Goal: Task Accomplishment & Management: Manage account settings

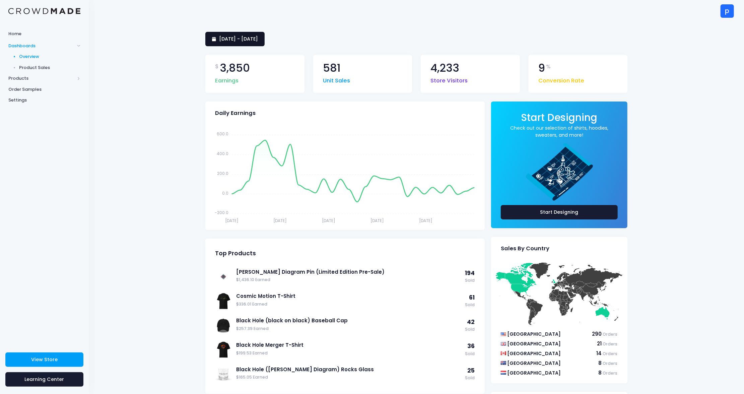
click at [265, 43] on link "1 September 2025 - 30 September 2025" at bounding box center [234, 39] width 59 height 14
click at [37, 80] on span "Products" at bounding box center [41, 78] width 66 height 7
click at [37, 79] on span "Product Editor" at bounding box center [49, 78] width 61 height 7
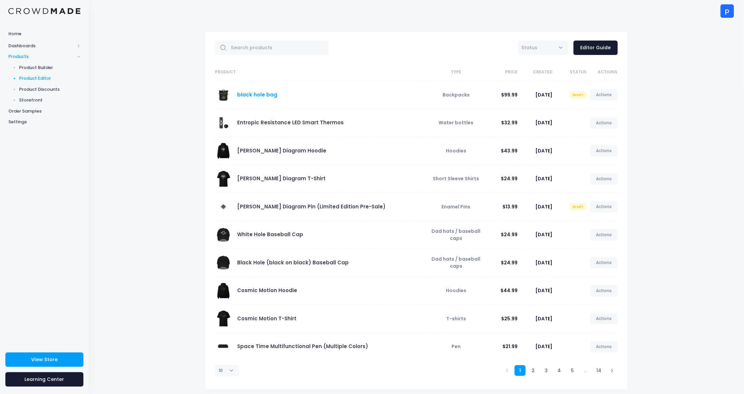
click at [254, 96] on link "black hole bag" at bounding box center [258, 94] width 40 height 7
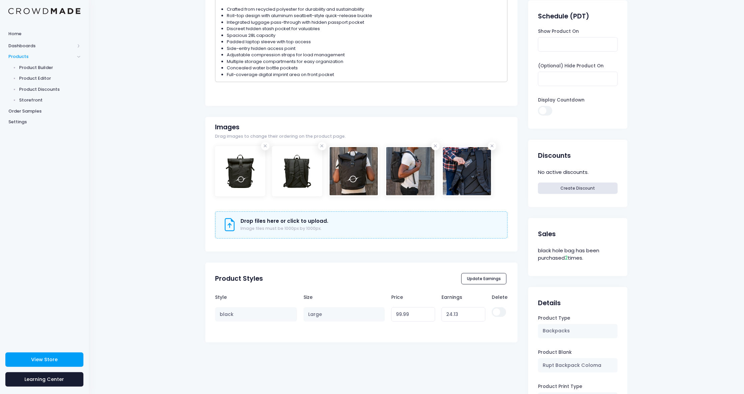
scroll to position [189, 0]
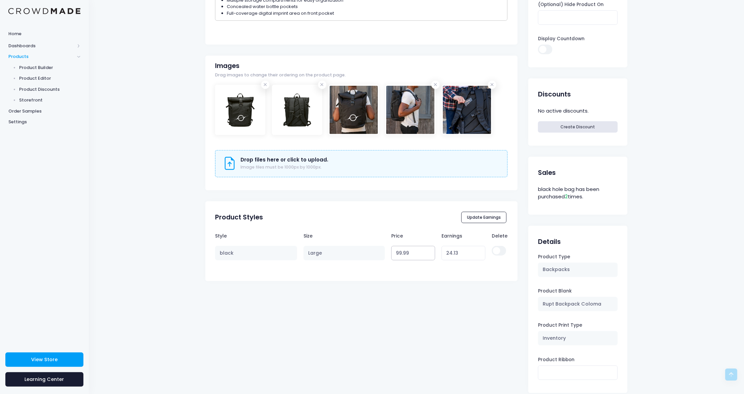
click at [398, 251] on input "99.99" at bounding box center [413, 253] width 44 height 14
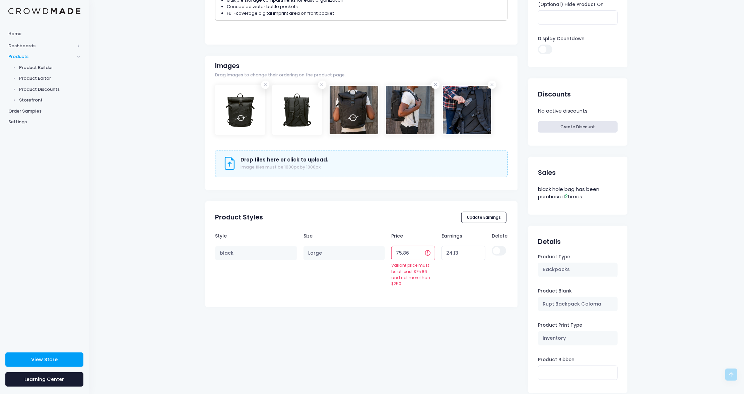
type input "75.865"
type input "0.00"
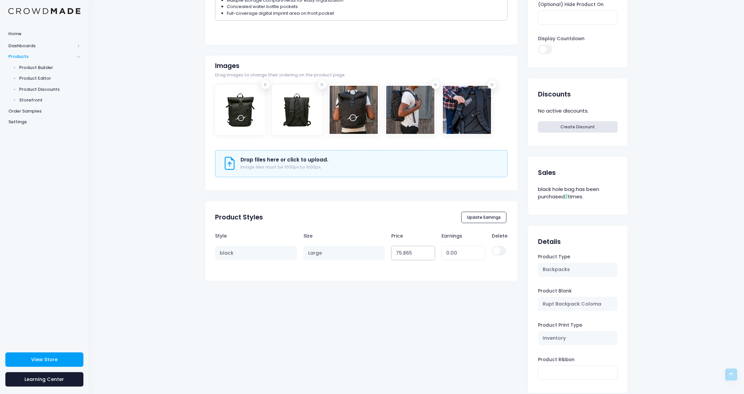
click at [406, 255] on input "75.865" at bounding box center [413, 253] width 44 height 14
type input "75.869"
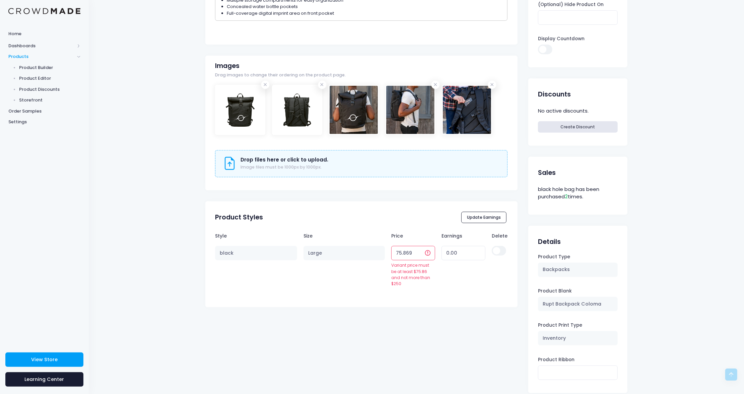
type input "0.01"
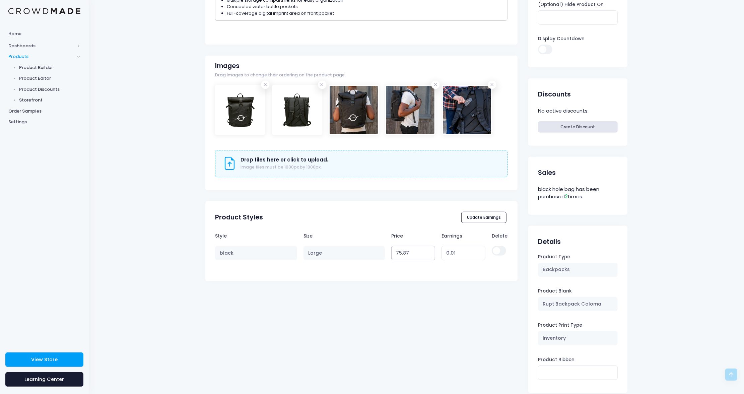
type input "75.87"
click at [423, 251] on input "75.87" at bounding box center [413, 253] width 44 height 14
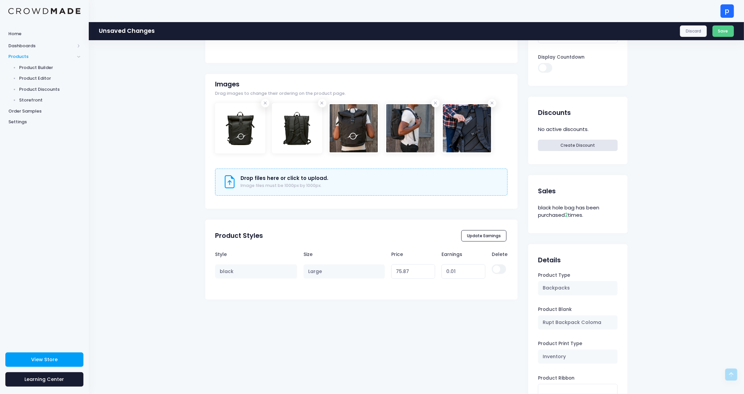
click at [423, 251] on th "Price" at bounding box center [413, 254] width 50 height 13
click at [447, 270] on input "0.01" at bounding box center [464, 271] width 44 height 14
type input "2"
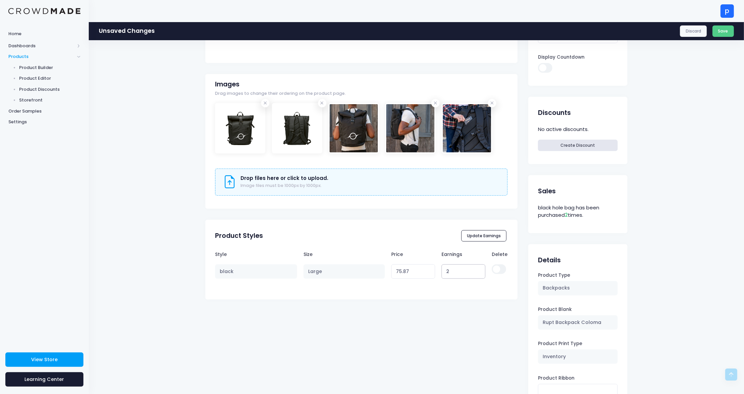
type input "77.86"
type input "24"
type input "99.86"
type input "2"
type input "77.86"
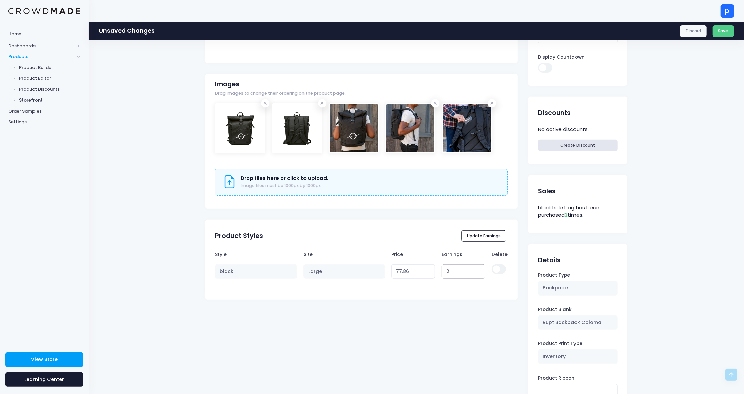
type input "21"
type input "96.86"
type input "2"
type input "77.86"
type input "25"
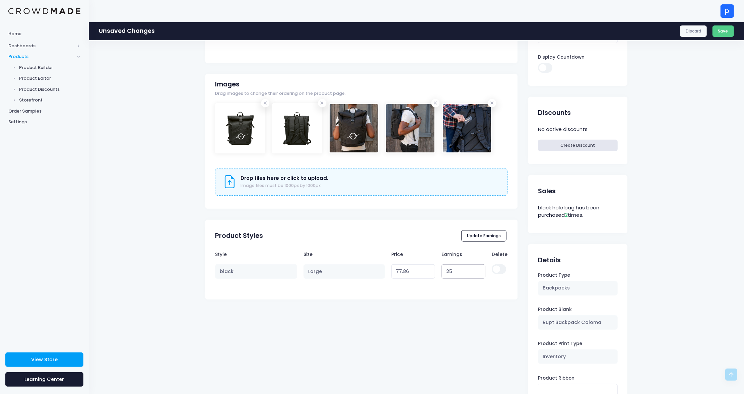
type input "100.86"
type input "2"
type input "77.86"
type input "24"
type input "99.86"
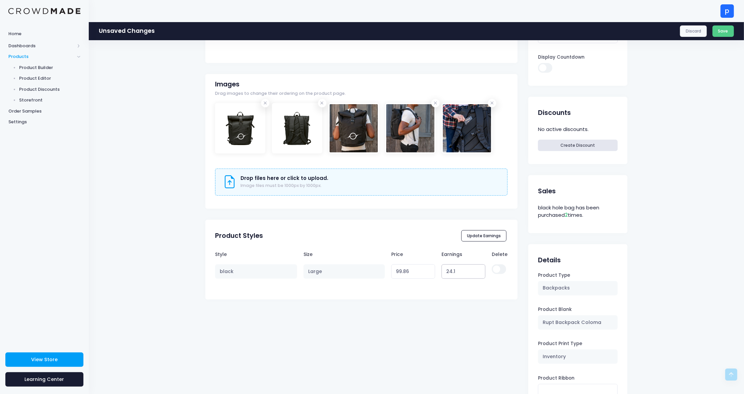
type input "24.13"
type input "99.99"
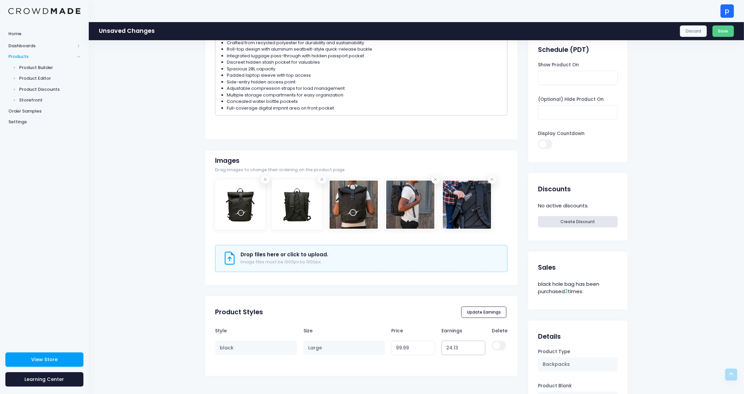
scroll to position [29, 0]
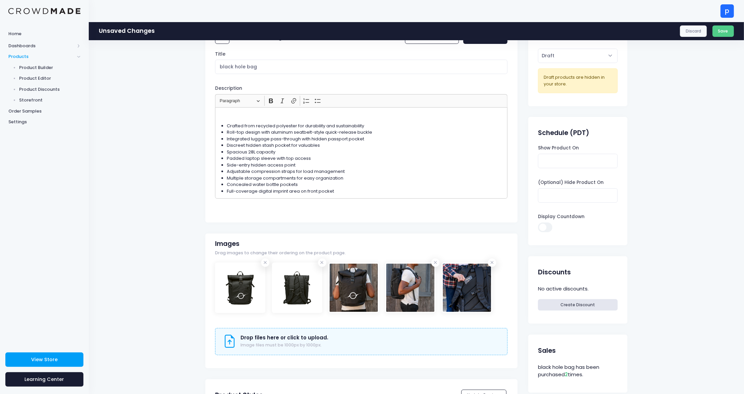
type input "24.13"
click at [271, 117] on p "Rich Text Editor, main" at bounding box center [361, 115] width 287 height 7
click at [221, 69] on input "black hole bag" at bounding box center [361, 67] width 292 height 14
type input "The Black Hole Bag"
click at [267, 117] on p "Rich Text Editor, main" at bounding box center [361, 115] width 287 height 7
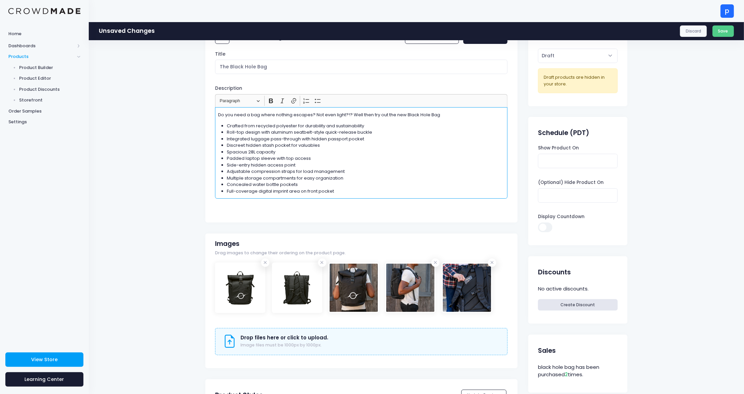
click at [405, 114] on p "Do you need a bag where nothing escapes? Not even light?!? Well then try out th…" at bounding box center [361, 115] width 287 height 7
click at [476, 112] on p "Do you need a bag where nothing escapes? Not even light?!? Well then try out th…" at bounding box center [361, 115] width 287 height 7
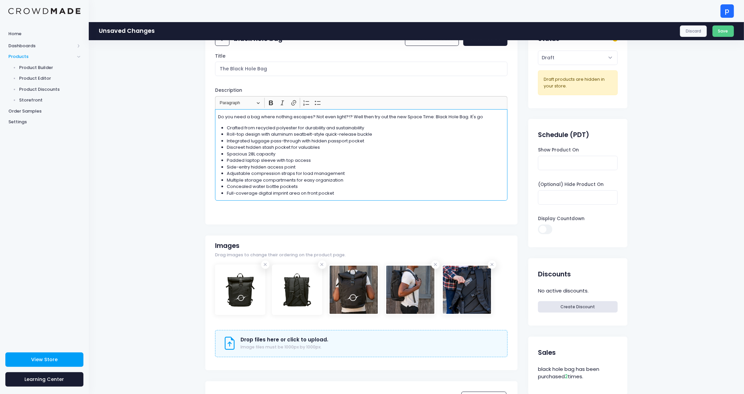
scroll to position [23, 0]
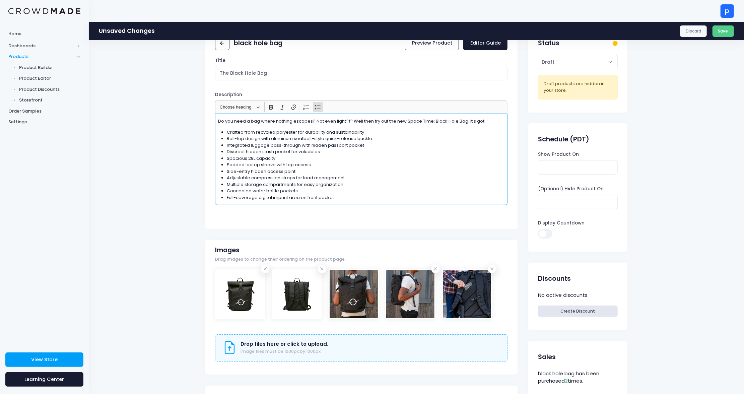
click at [227, 131] on li "Crafted from recycled polyester for durability and sustainability" at bounding box center [366, 132] width 278 height 7
click at [480, 120] on p "Do you need a bag where nothing escapes? Not even light?!? Well then try out th…" at bounding box center [361, 121] width 287 height 7
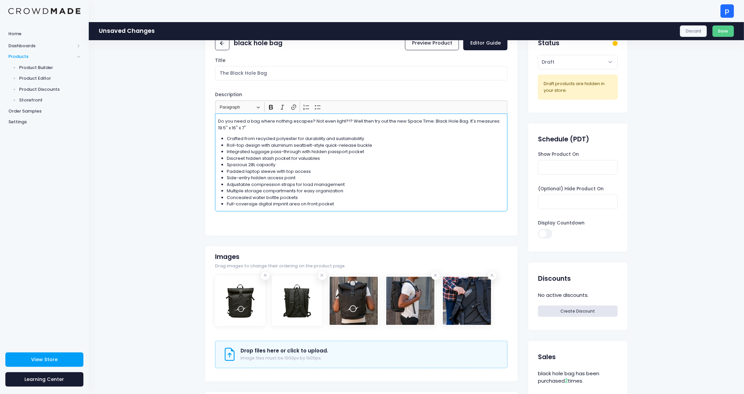
click at [263, 126] on p "Do you need a bag where nothing escapes? Not even light?!? Well then try out th…" at bounding box center [361, 124] width 287 height 13
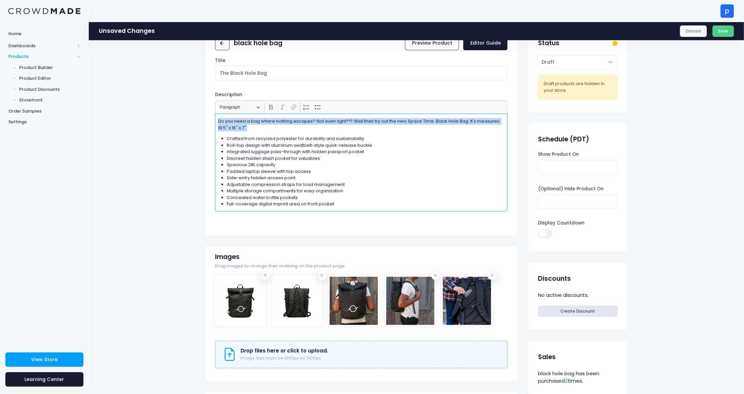
click at [263, 126] on p "Do you need a bag where nothing escapes? Not even light?!? Well then try out th…" at bounding box center [361, 124] width 287 height 13
click at [254, 128] on p "Do you need a bag where nothing escapes? Not even light?!? Well then try out th…" at bounding box center [361, 124] width 287 height 13
drag, startPoint x: 253, startPoint y: 128, endPoint x: 215, endPoint y: 128, distance: 37.5
click at [215, 128] on div "Do you need a bag where nothing escapes? Not even light?!? Well then try out th…" at bounding box center [361, 163] width 292 height 98
copy p "19.5'' x 16'' x 7''"
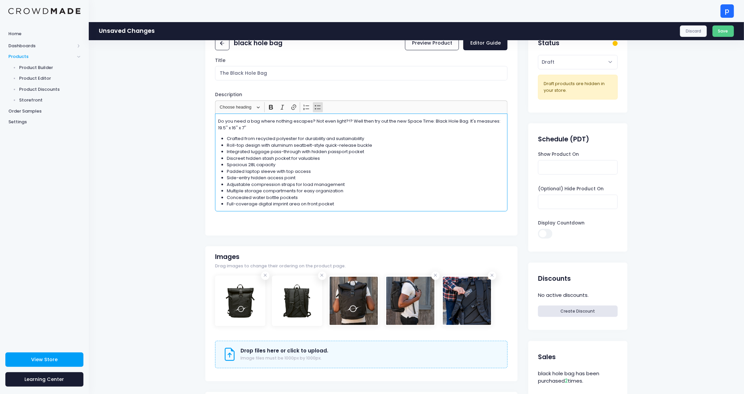
click at [319, 130] on div "Do you need a bag where nothing escapes? Not even light?!? Well then try out th…" at bounding box center [361, 163] width 292 height 98
click at [311, 128] on p "Do you need a bag where nothing escapes? Not even light?!? Well then try out th…" at bounding box center [361, 124] width 287 height 13
click at [296, 164] on li "Spacious 28L capacity" at bounding box center [366, 164] width 278 height 7
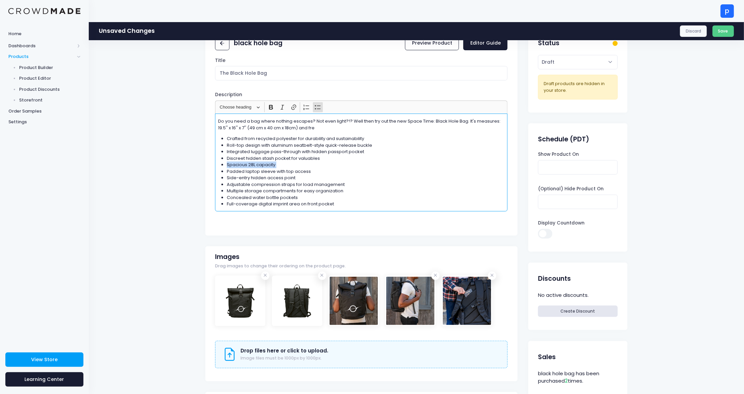
click at [231, 167] on li "Spacious 28L capacity" at bounding box center [366, 164] width 278 height 7
drag, startPoint x: 225, startPoint y: 166, endPoint x: 313, endPoint y: 172, distance: 88.0
click at [313, 172] on ul "Crafted from recycled polyester for durability and sustainability Roll-top desi…" at bounding box center [361, 171] width 287 height 72
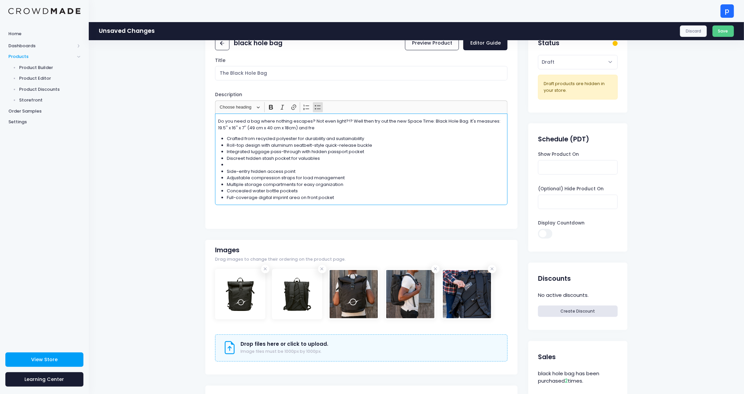
click at [230, 140] on li "Crafted from recycled polyester for durability and sustainability" at bounding box center [366, 138] width 278 height 7
click at [228, 140] on li "Crafted from recycled polyester for durability and sustainability" at bounding box center [366, 138] width 278 height 7
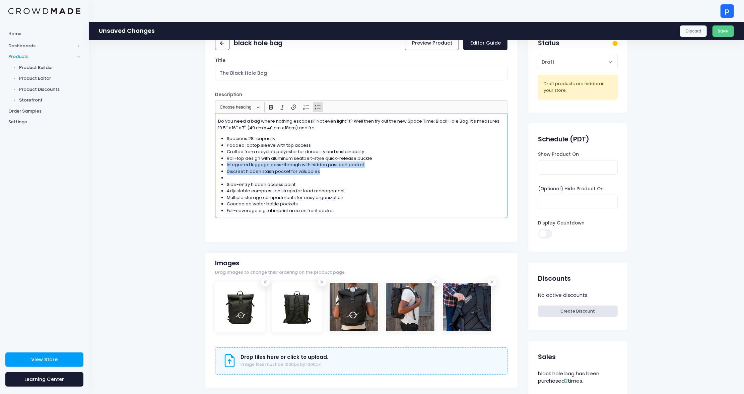
drag, startPoint x: 328, startPoint y: 169, endPoint x: 215, endPoint y: 163, distance: 112.4
click at [215, 163] on div "Do you need a bag where nothing escapes? Not even light?!? Well then try out th…" at bounding box center [361, 166] width 292 height 104
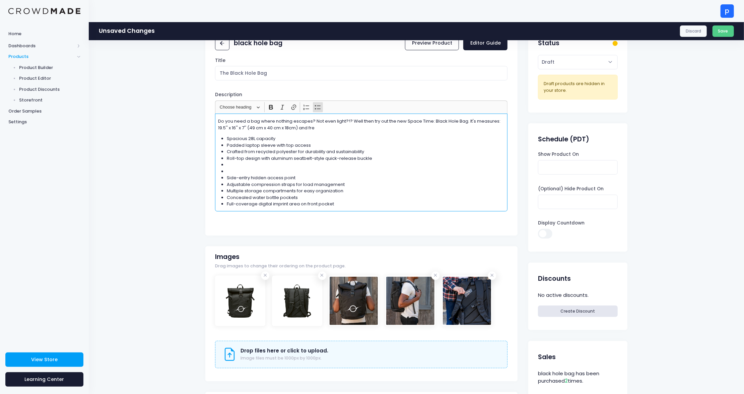
click at [318, 148] on li "Crafted from recycled polyester for durability and sustainability" at bounding box center [366, 151] width 278 height 7
click at [318, 146] on li "Padded laptop sleeve with top access" at bounding box center [366, 145] width 278 height 7
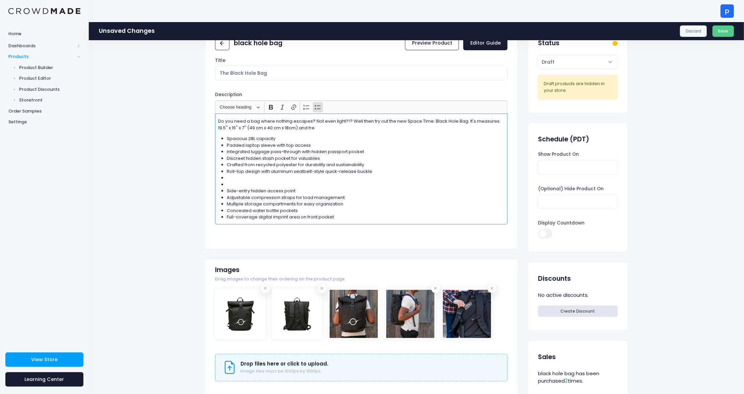
click at [274, 184] on li "Rich Text Editor, main" at bounding box center [366, 184] width 278 height 7
drag, startPoint x: 228, startPoint y: 165, endPoint x: 373, endPoint y: 163, distance: 145.4
click at [374, 163] on li "Crafted from recycled polyester for durability and sustainability" at bounding box center [366, 164] width 278 height 7
copy li "Crafted from recycled polyester for durability and sustainability"
drag, startPoint x: 467, startPoint y: 122, endPoint x: 474, endPoint y: 123, distance: 7.1
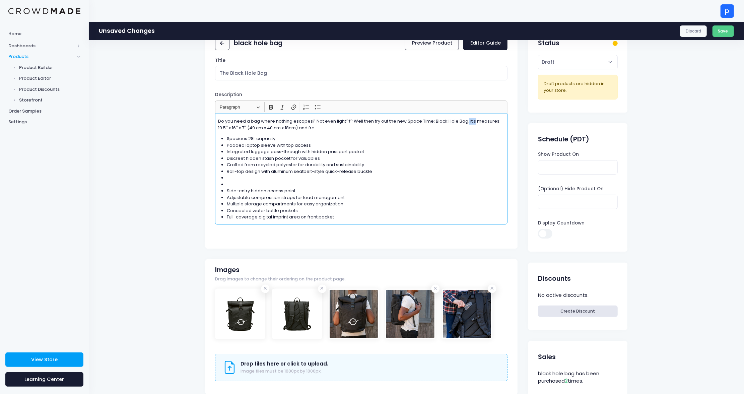
click at [474, 123] on p "Do you need a bag where nothing escapes? Not even light?!? Well then try out th…" at bounding box center [361, 124] width 287 height 13
click at [317, 168] on li "Roll-top design with aluminum seatbelt-style quick-release buckle" at bounding box center [366, 171] width 278 height 7
click at [317, 164] on li "Crafted from recycled polyester for durability and sustainability" at bounding box center [366, 164] width 278 height 7
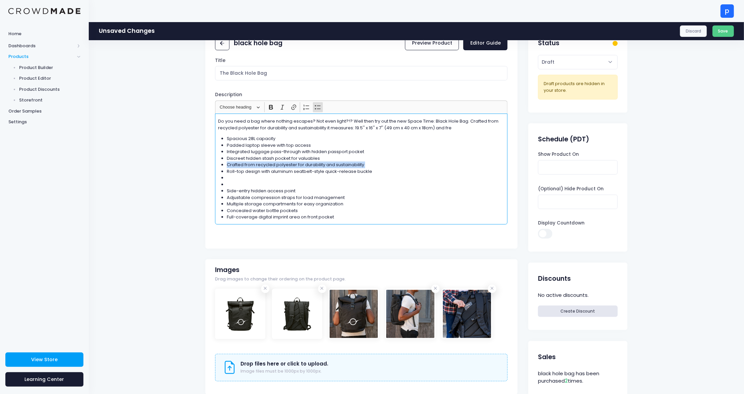
click at [317, 164] on li "Crafted from recycled polyester for durability and sustainability" at bounding box center [366, 164] width 278 height 7
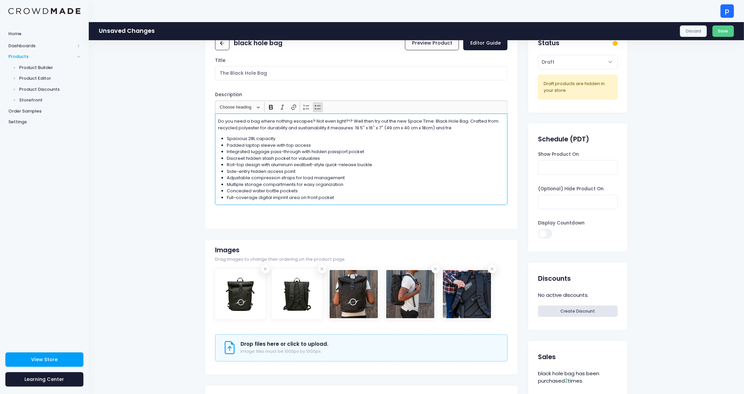
click at [320, 200] on div "Do you need a bag where nothing escapes? Not even light?!? Well then try out th…" at bounding box center [361, 159] width 292 height 91
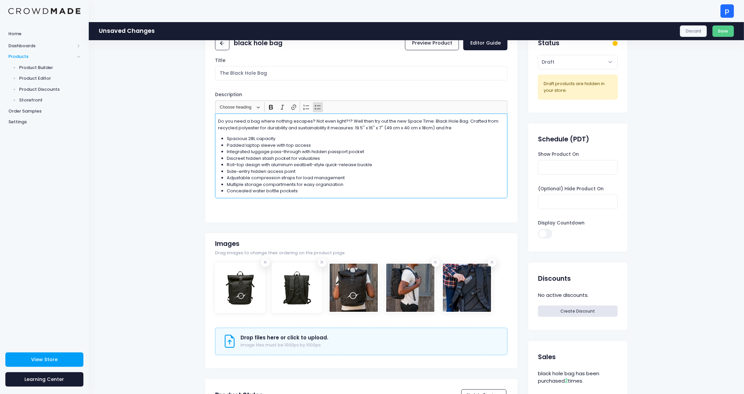
click at [448, 127] on p "Do you need a bag where nothing escapes? Not even light?!? Well then try out th…" at bounding box center [361, 124] width 287 height 13
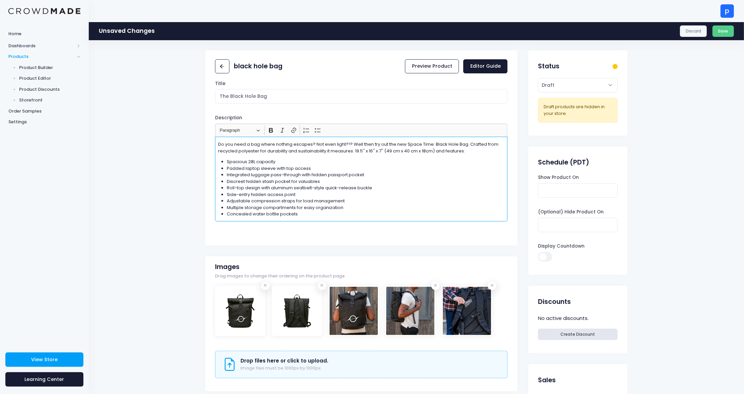
scroll to position [0, 0]
click at [724, 28] on button "Save" at bounding box center [724, 30] width 22 height 11
click at [575, 85] on select "Active Draft" at bounding box center [577, 85] width 79 height 14
select select "active"
click at [538, 78] on select "Active Draft" at bounding box center [577, 85] width 79 height 14
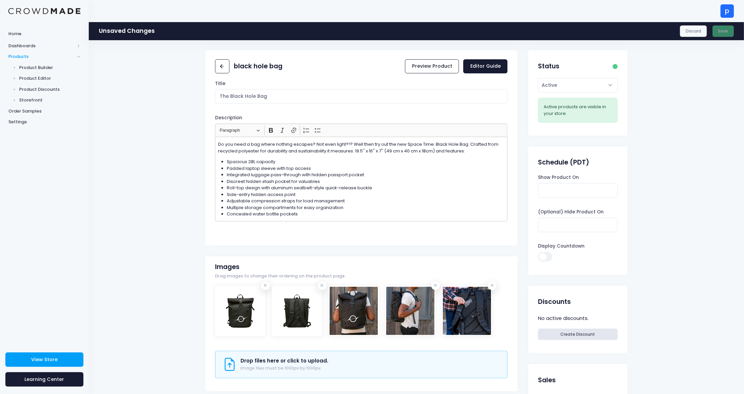
click at [726, 31] on div "Discard Save" at bounding box center [707, 30] width 54 height 11
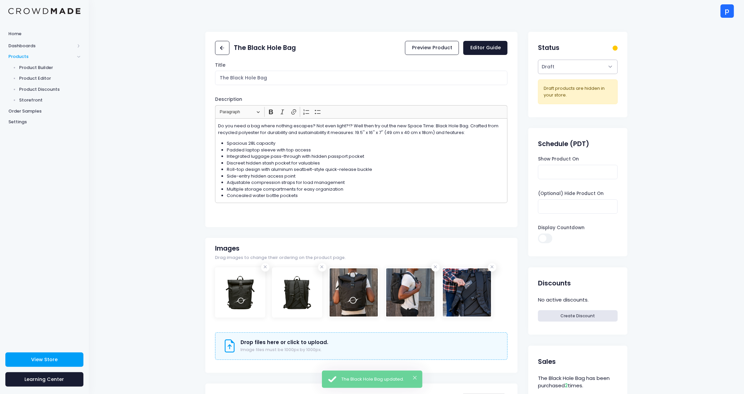
click at [570, 66] on select "Active Draft" at bounding box center [577, 67] width 79 height 14
select select "active"
click at [538, 74] on select "Active Draft" at bounding box center [577, 67] width 79 height 14
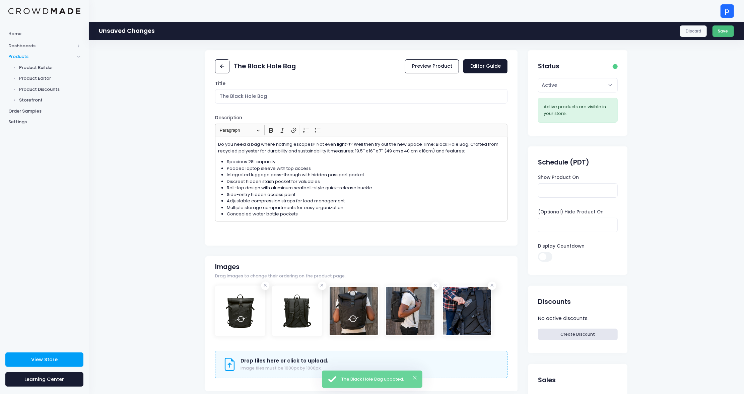
click at [727, 31] on button "Save" at bounding box center [724, 30] width 22 height 11
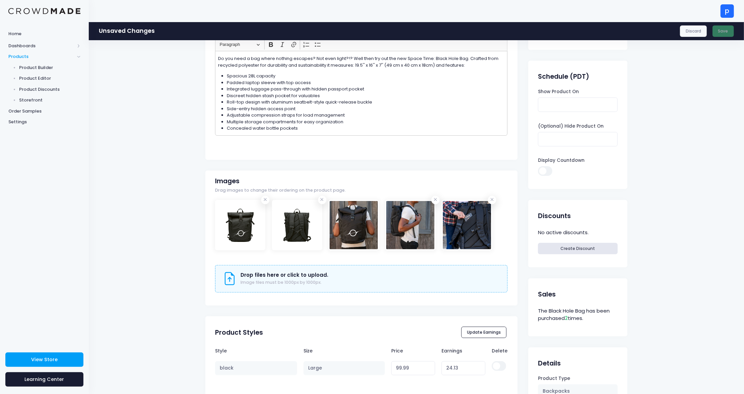
scroll to position [142, 0]
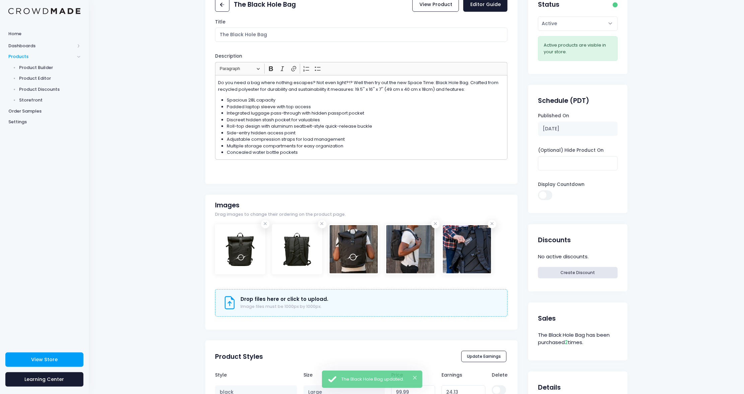
scroll to position [72, 0]
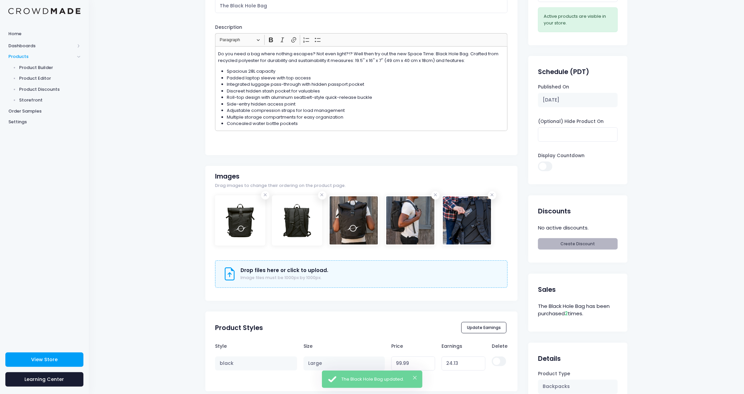
click at [583, 240] on link "Create Discount" at bounding box center [577, 243] width 79 height 11
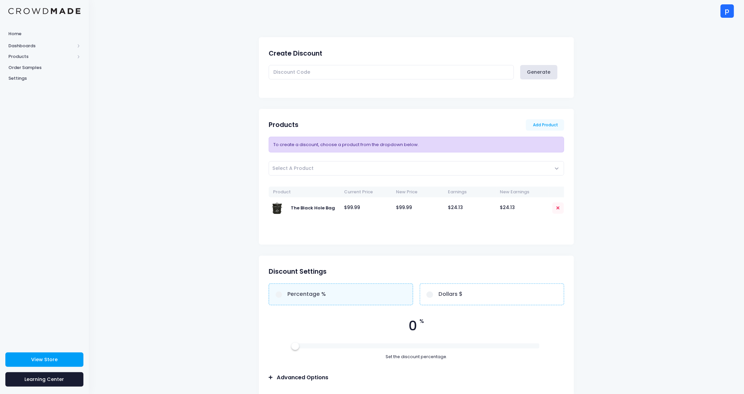
click at [292, 296] on span "Percentage %" at bounding box center [306, 294] width 39 height 8
click at [282, 296] on input "Percentage %" at bounding box center [279, 294] width 7 height 7
radio input "true"
click at [413, 328] on span "0" at bounding box center [413, 326] width 8 height 20
drag, startPoint x: 297, startPoint y: 347, endPoint x: 320, endPoint y: 348, distance: 23.5
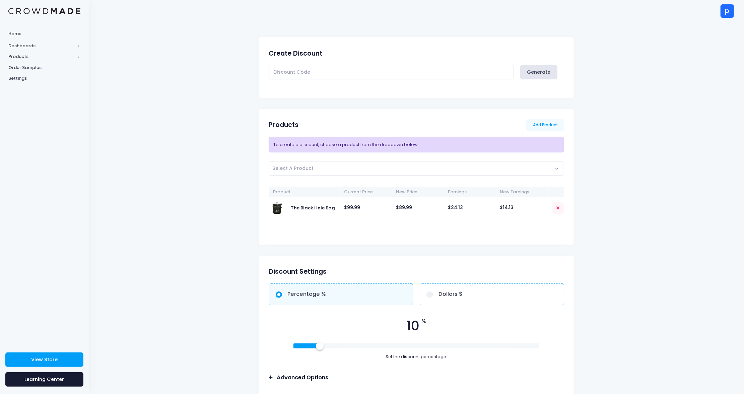
click at [320, 348] on div at bounding box center [319, 345] width 7 height 7
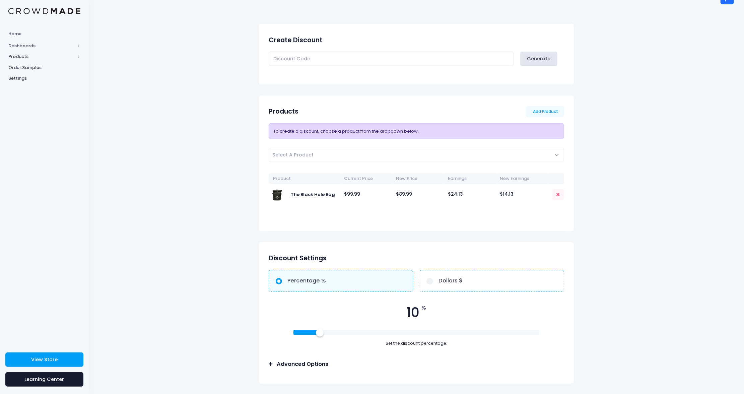
scroll to position [38, 0]
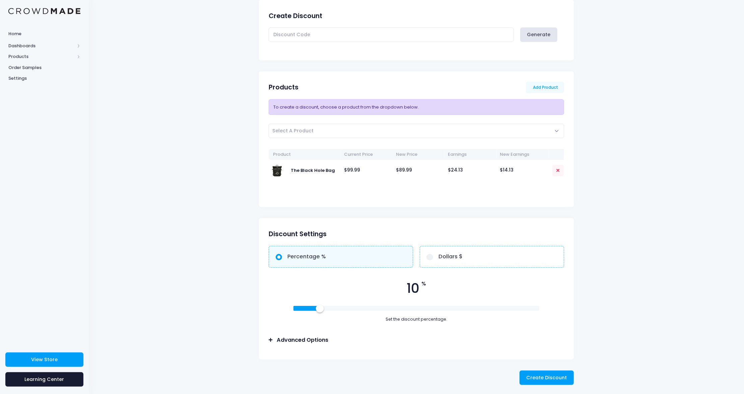
click at [319, 340] on h3 "Advanced Options" at bounding box center [303, 340] width 52 height 7
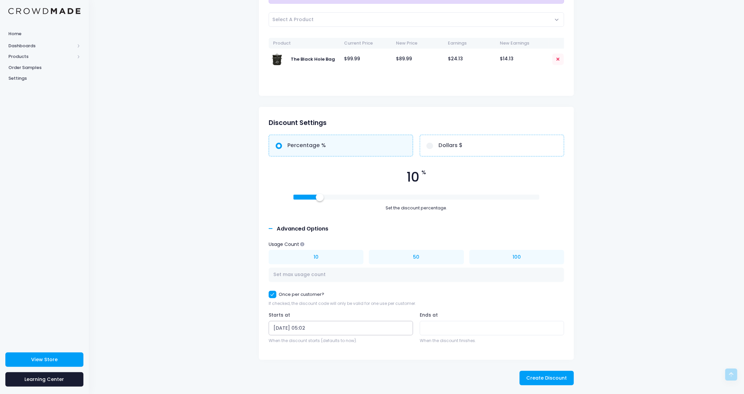
click at [292, 326] on input "[DATE] 05:02" at bounding box center [341, 328] width 144 height 14
click at [328, 237] on span "2" at bounding box center [328, 237] width 12 height 12
type input "[DATE] 05:02"
click at [305, 329] on input "[DATE] 05:02" at bounding box center [341, 328] width 144 height 14
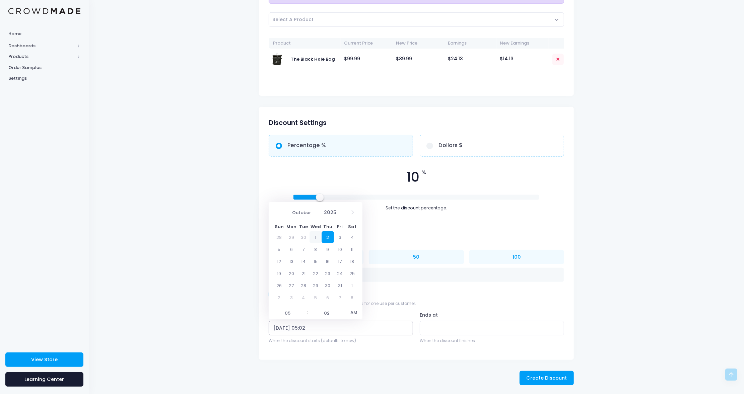
drag, startPoint x: 315, startPoint y: 327, endPoint x: 335, endPoint y: 328, distance: 20.5
click at [335, 328] on input "[DATE] 05:02" at bounding box center [341, 328] width 144 height 14
click at [300, 330] on input "10/02/2025 05:02" at bounding box center [341, 328] width 144 height 14
drag, startPoint x: 305, startPoint y: 327, endPoint x: 338, endPoint y: 326, distance: 33.8
click at [338, 326] on input "10/02/2025 05:02" at bounding box center [341, 328] width 144 height 14
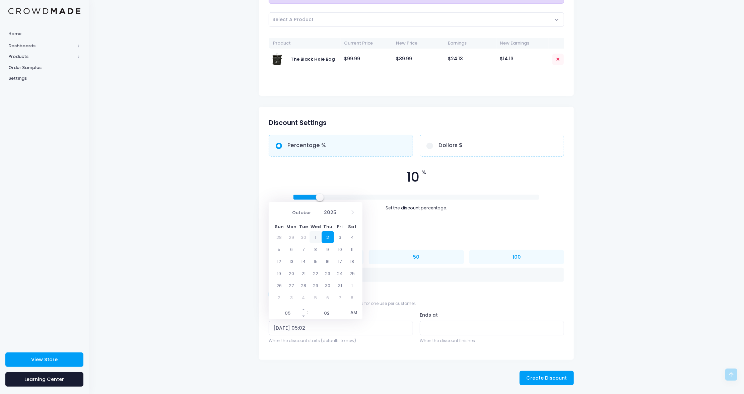
click at [290, 312] on input "05" at bounding box center [288, 313] width 38 height 13
type input "4"
type input "10/02/2025 04:02"
type input "04"
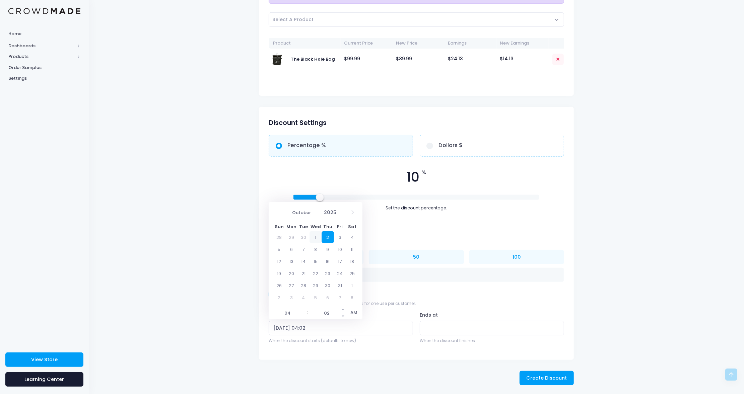
click at [328, 313] on input "02" at bounding box center [327, 313] width 38 height 13
type input "15"
click at [353, 313] on span "AM" at bounding box center [354, 312] width 17 height 13
type input "[DATE] 16:15"
click at [450, 325] on input "Ends at" at bounding box center [492, 328] width 144 height 14
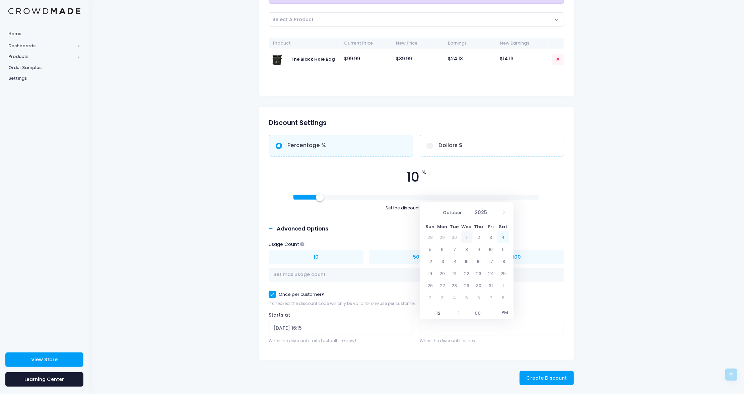
click at [503, 238] on span "4" at bounding box center [503, 237] width 12 height 12
type input "10/04/2025 12:00"
click at [464, 326] on input "10/04/2025 12:00" at bounding box center [492, 328] width 144 height 14
click at [437, 313] on input "12" at bounding box center [439, 313] width 38 height 13
type input "4"
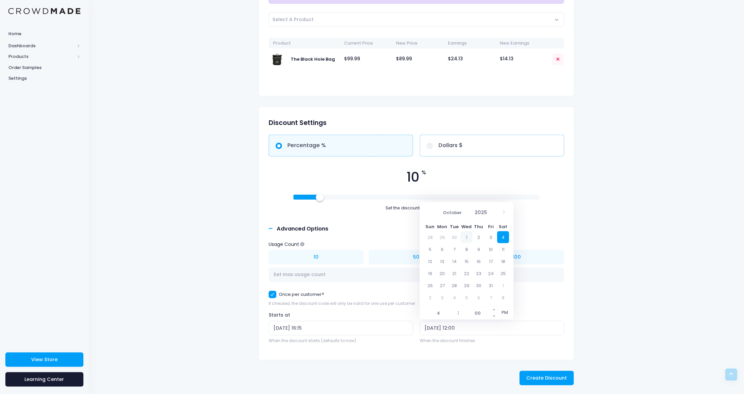
type input "10/04/2025 16:00"
type input "04"
click at [475, 313] on input "00" at bounding box center [478, 313] width 38 height 13
type input "15"
type input "[DATE] 16:15"
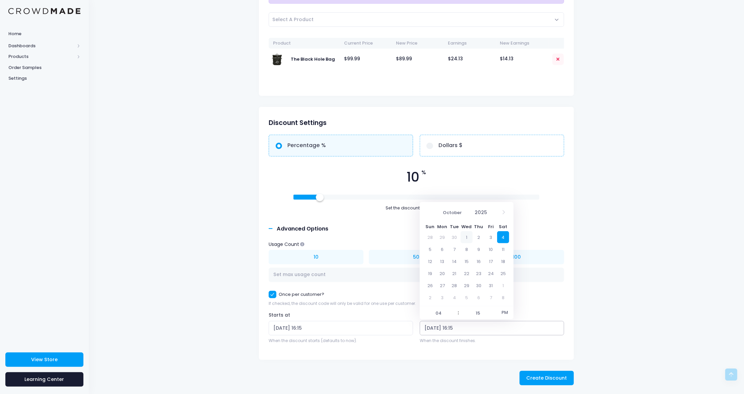
click at [484, 330] on input "[DATE] 16:15" at bounding box center [492, 328] width 144 height 14
click at [541, 304] on div "If checked, the discount code will only be valid for one use per customer." at bounding box center [417, 304] width 296 height 6
click at [460, 272] on input "text" at bounding box center [417, 275] width 296 height 14
click at [539, 376] on span "Create Discount" at bounding box center [547, 378] width 41 height 7
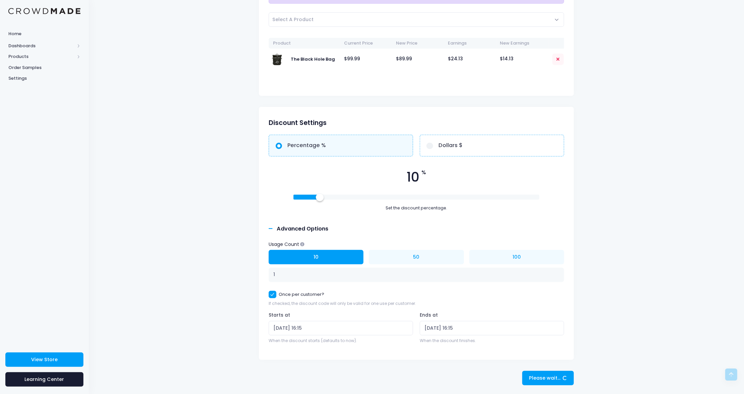
click at [339, 258] on button "10" at bounding box center [316, 257] width 95 height 14
type input "10"
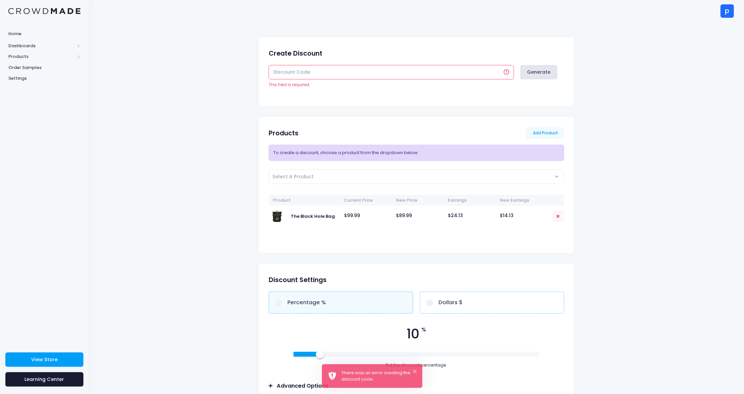
scroll to position [157, 0]
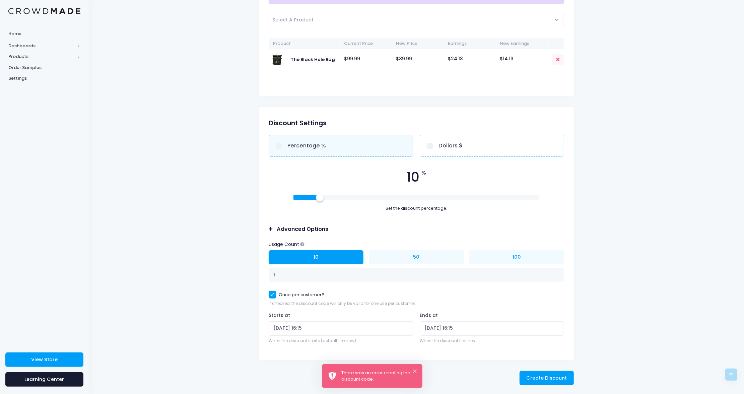
click at [343, 258] on button "10" at bounding box center [316, 257] width 95 height 14
type input "10"
click at [543, 378] on span "Create Discount" at bounding box center [547, 378] width 41 height 7
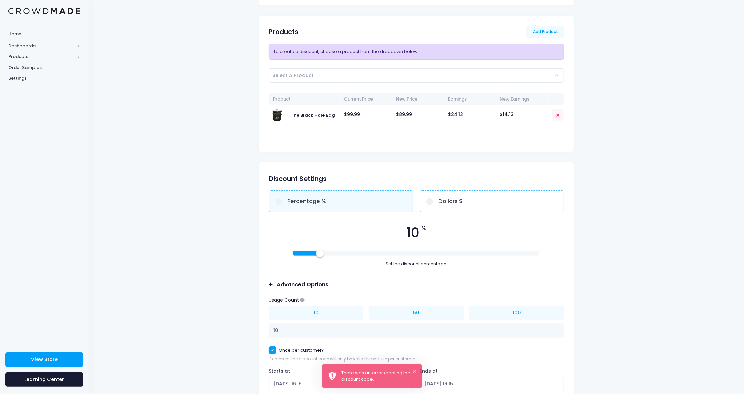
scroll to position [157, 0]
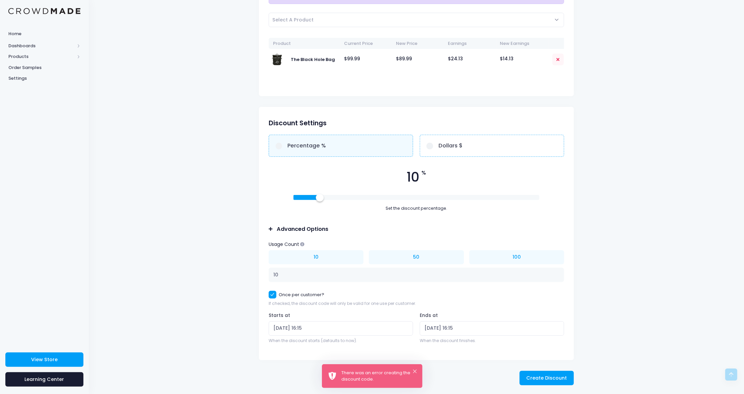
click at [304, 146] on span "Percentage %" at bounding box center [306, 146] width 39 height 8
click at [282, 146] on input "Percentage %" at bounding box center [279, 146] width 7 height 7
radio input "true"
click at [317, 277] on input "10" at bounding box center [417, 275] width 296 height 14
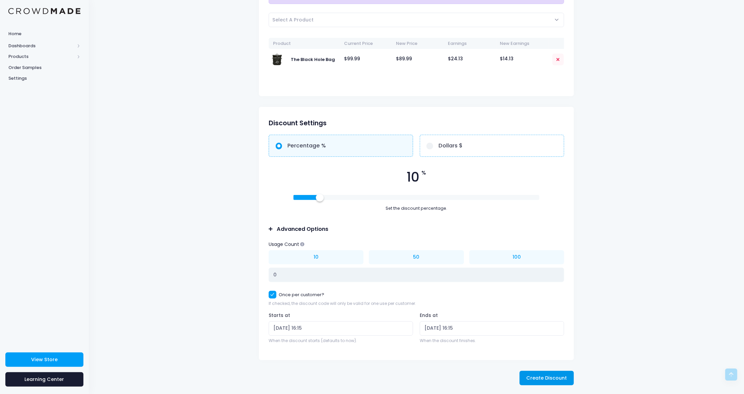
type input "0"
click at [550, 375] on span "Create Discount" at bounding box center [547, 378] width 41 height 7
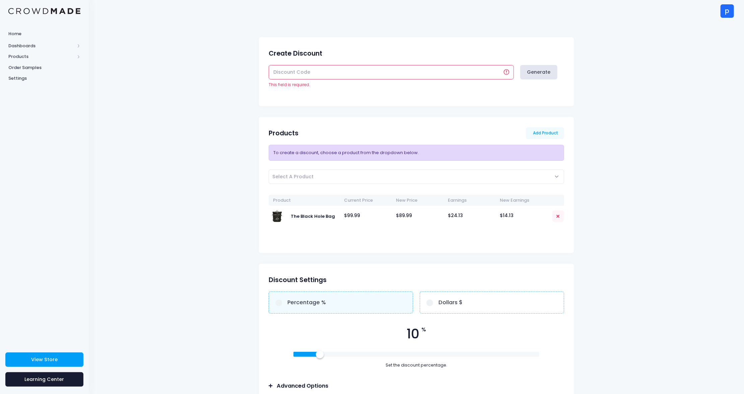
click at [361, 72] on input "text" at bounding box center [391, 72] width 245 height 14
